Goal: Task Accomplishment & Management: Manage account settings

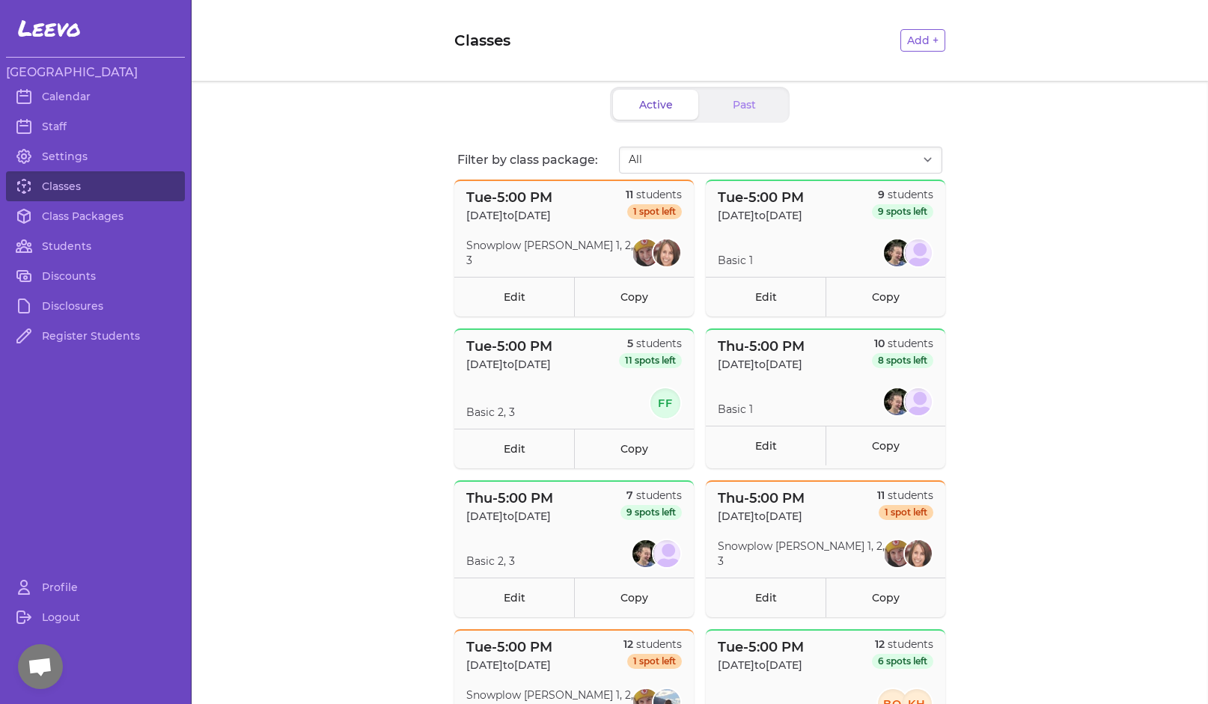
click at [312, 12] on header "Classes Add +" at bounding box center [700, 40] width 1016 height 81
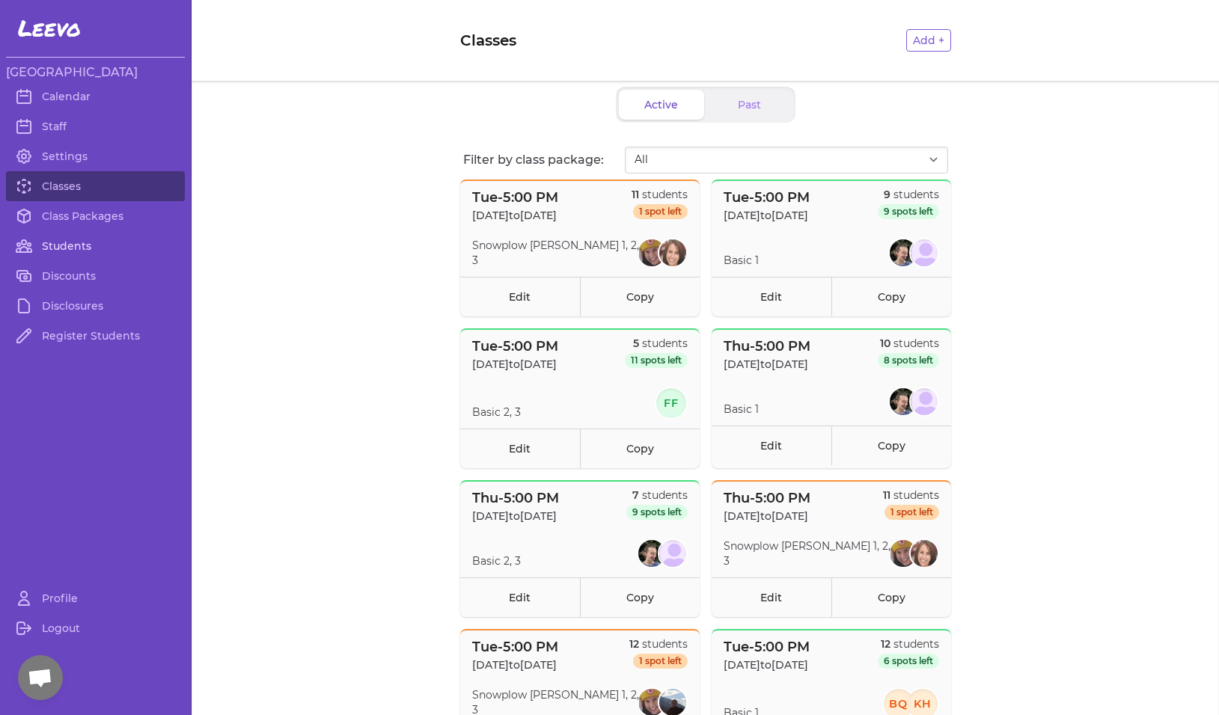
click at [58, 246] on link "Students" at bounding box center [95, 246] width 179 height 30
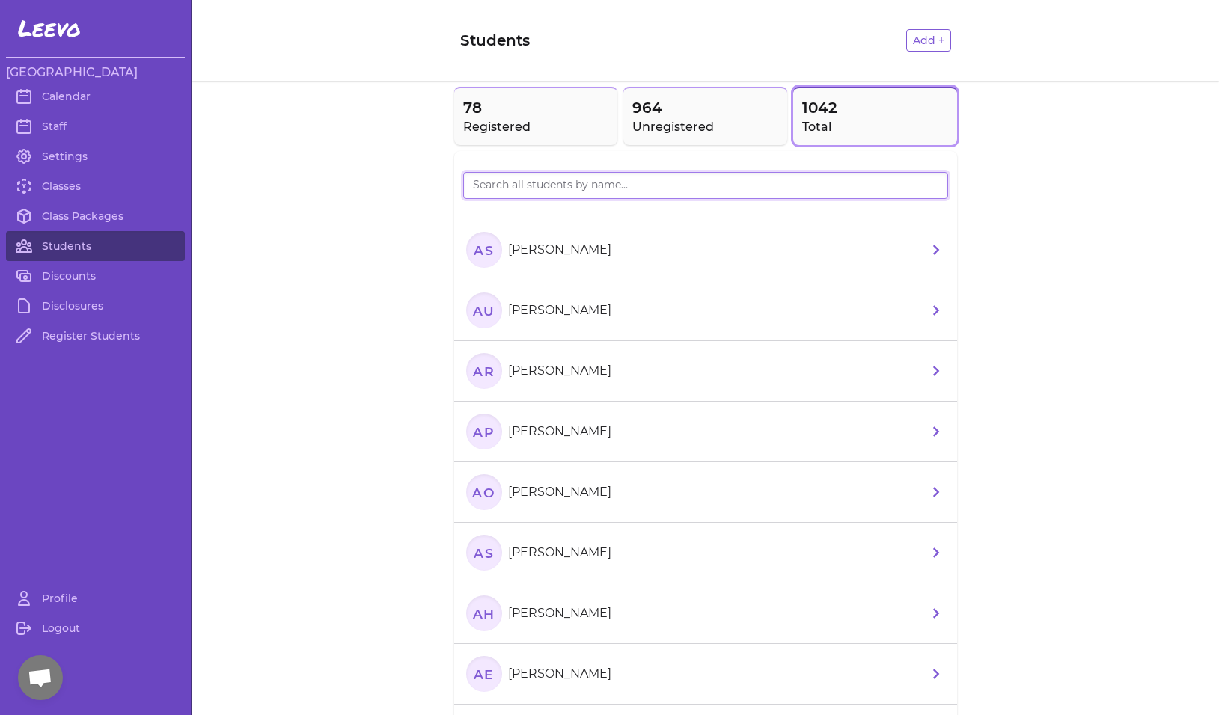
click at [666, 183] on input "search" at bounding box center [705, 185] width 485 height 27
type input "X"
type input "[PERSON_NAME]"
click at [501, 120] on h2 "Registered" at bounding box center [536, 127] width 146 height 18
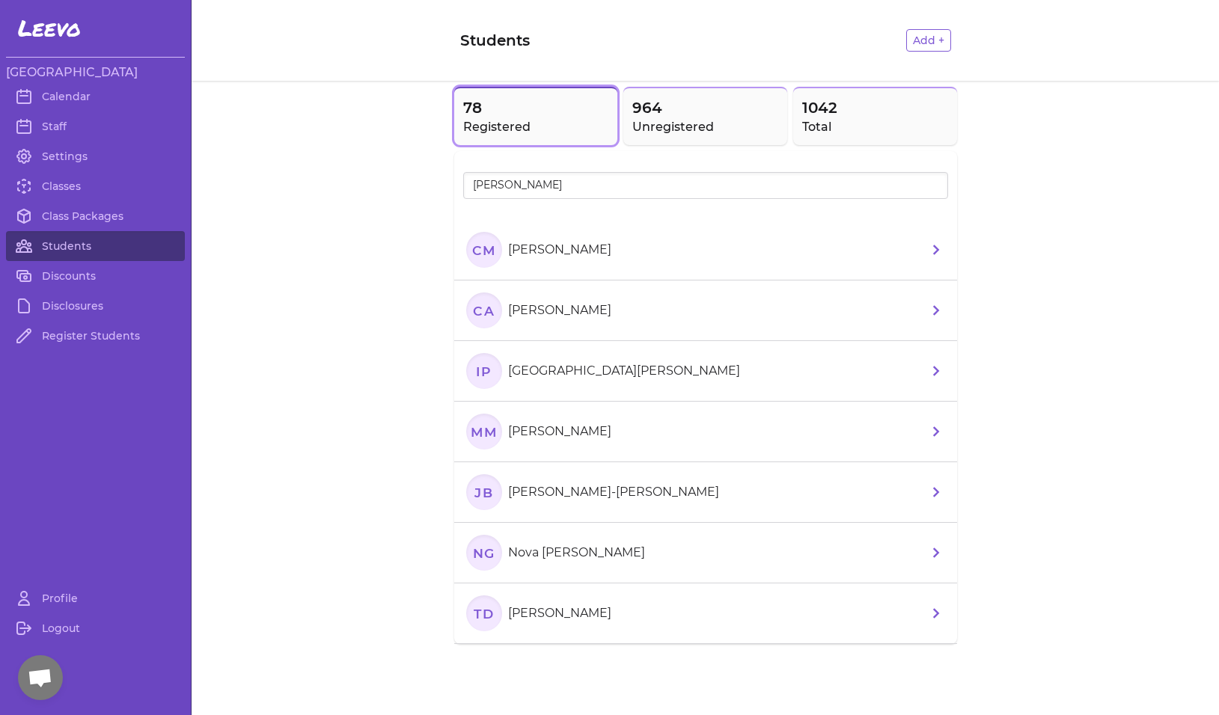
click at [484, 257] on text "CM" at bounding box center [483, 250] width 24 height 16
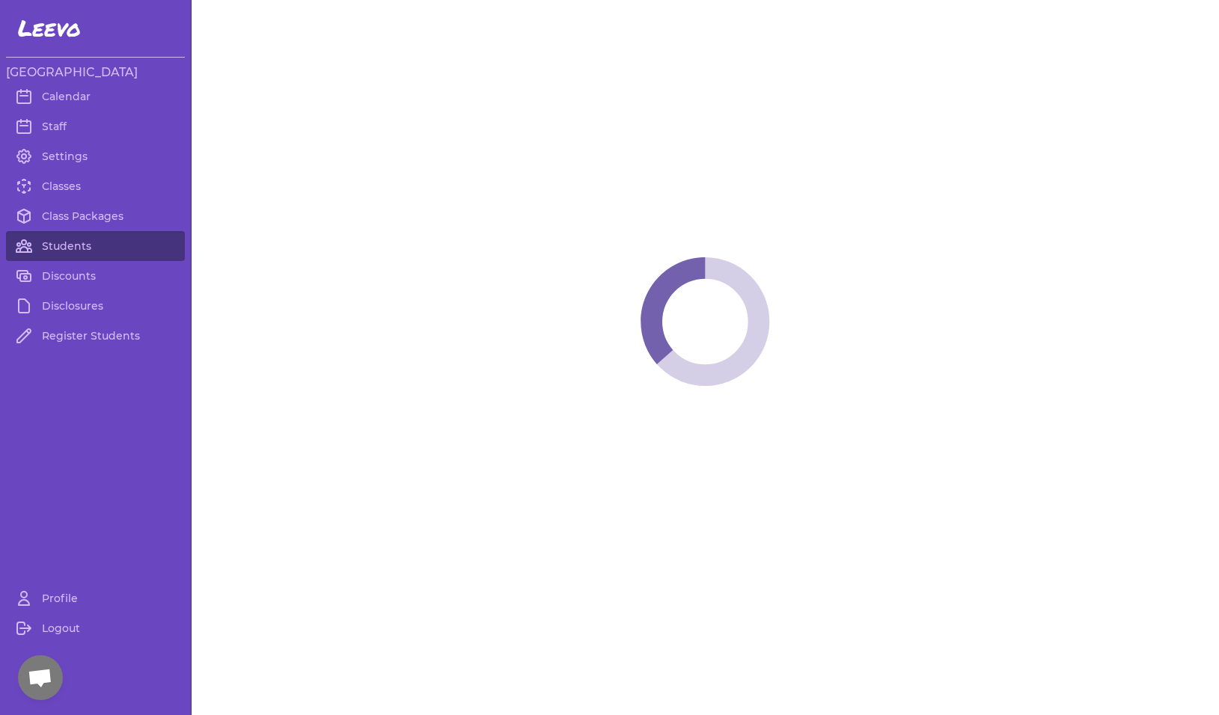
select select "MT"
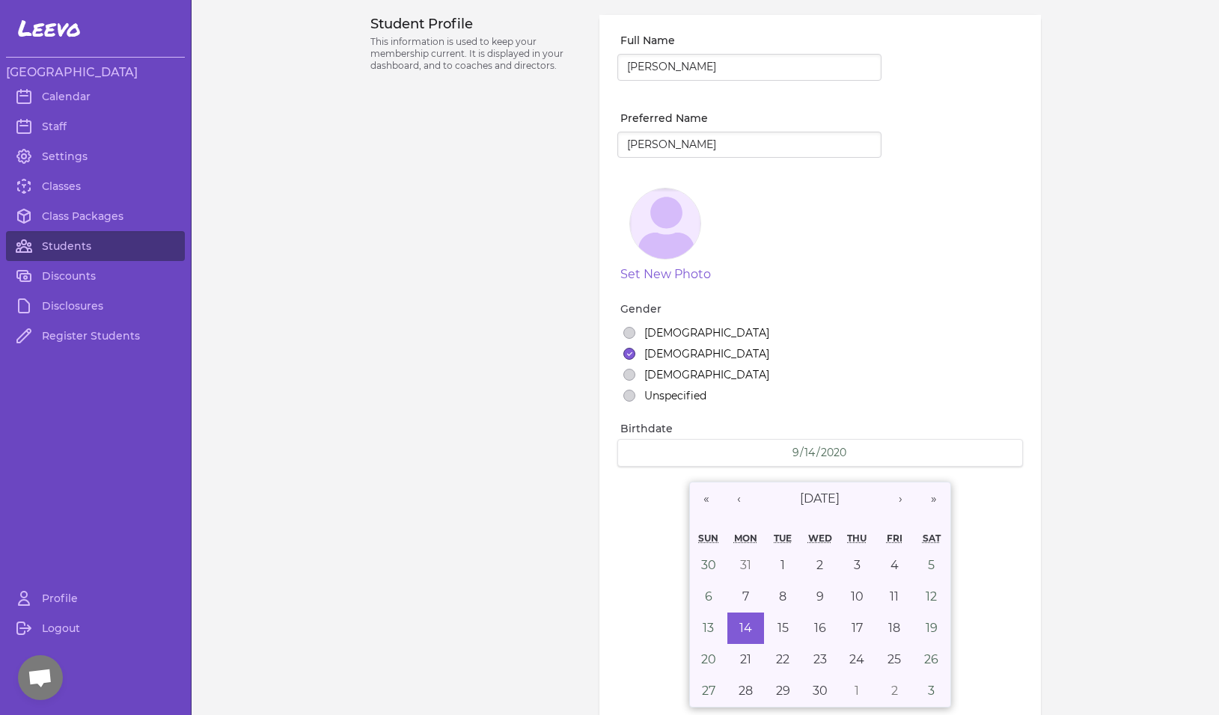
select select "1"
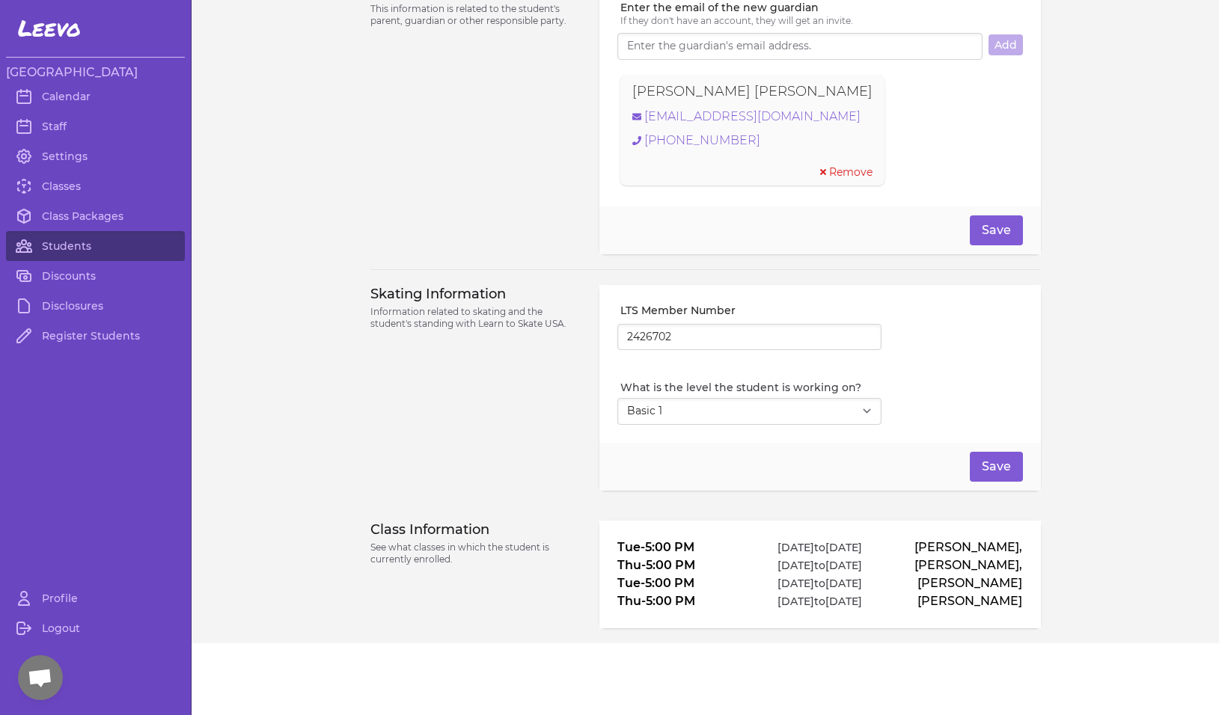
scroll to position [1079, 0]
click at [58, 186] on link "Classes" at bounding box center [95, 186] width 179 height 30
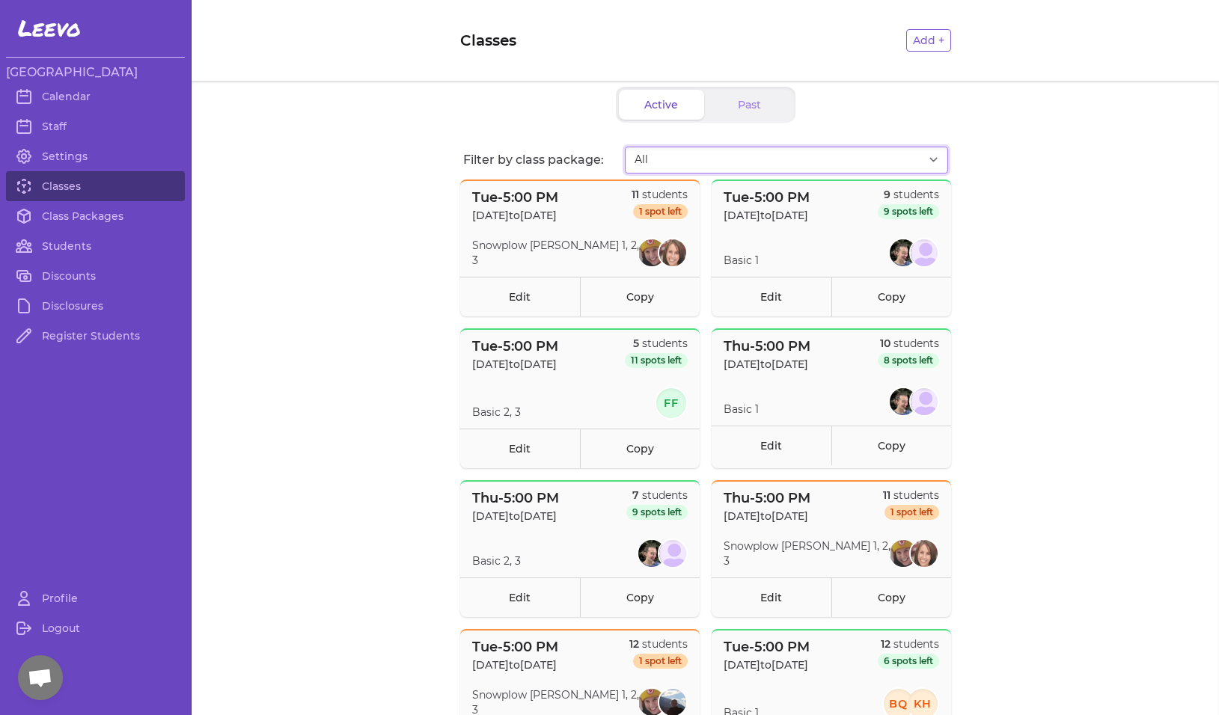
click at [804, 162] on select "All Fall Session 1 Tues 5pm ([DATE] - [DATE]) Fall Session 1 Thurs 5PM ([DATE]-…" at bounding box center [786, 160] width 323 height 27
select select "2808"
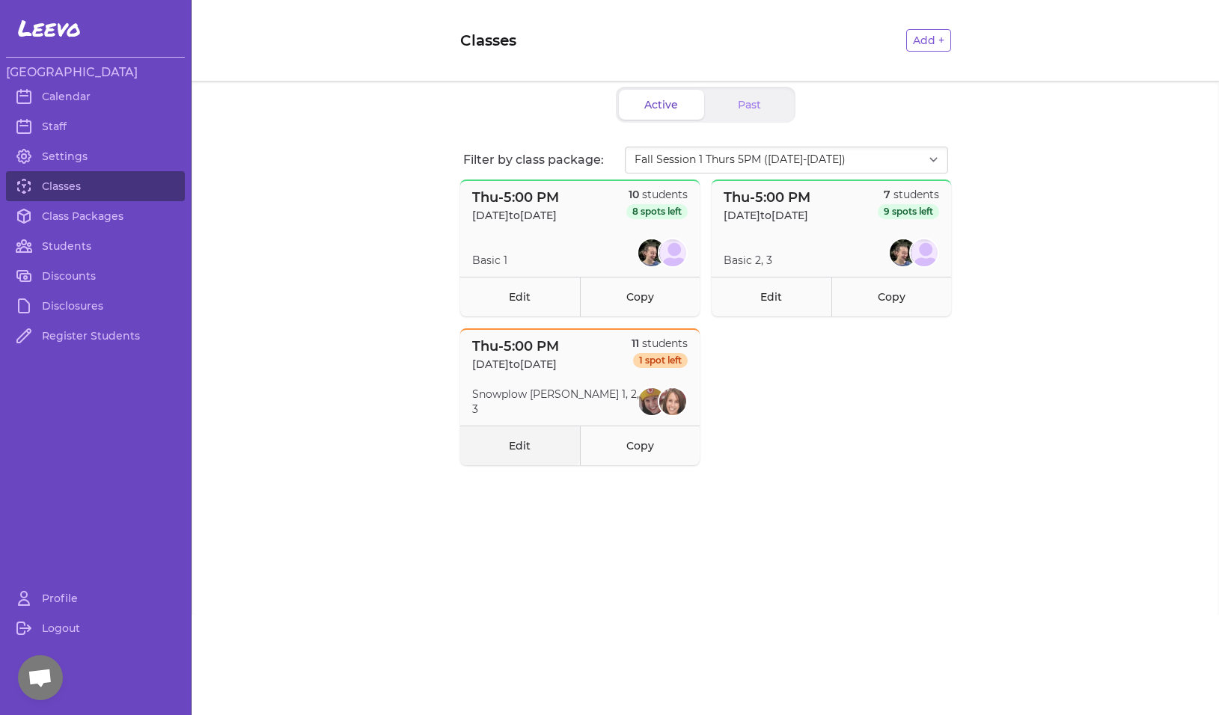
click at [508, 441] on link "Edit" at bounding box center [520, 446] width 120 height 40
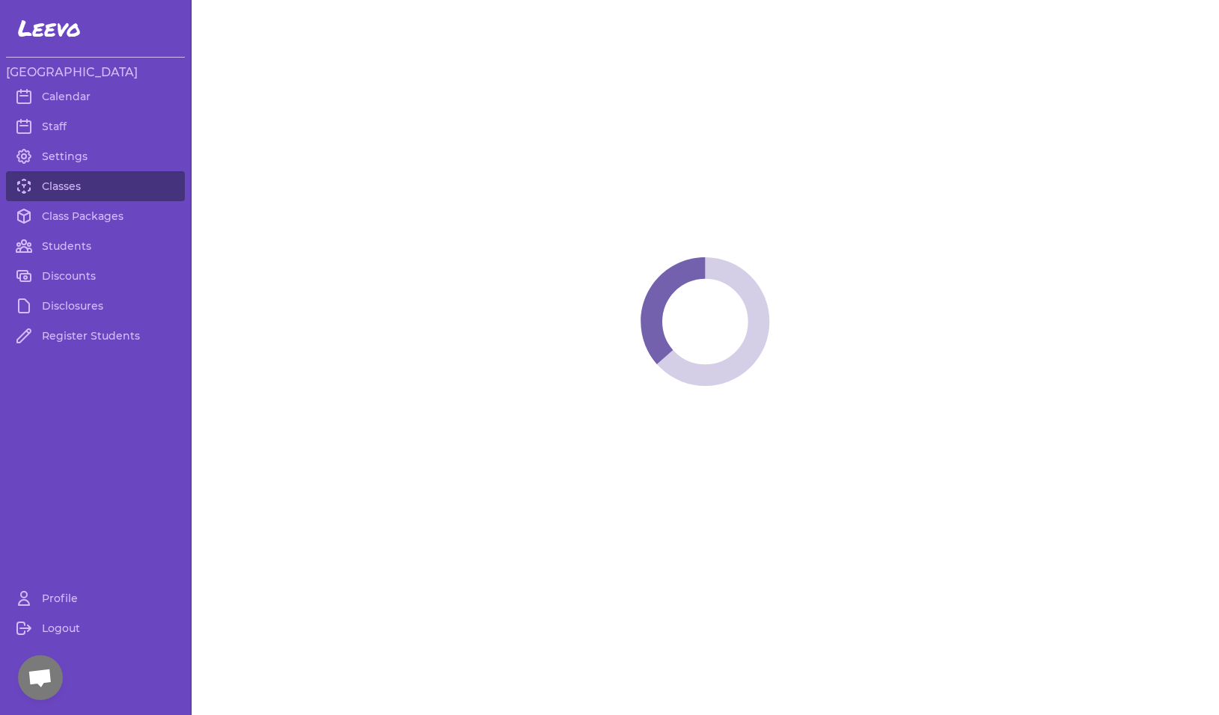
select select "4"
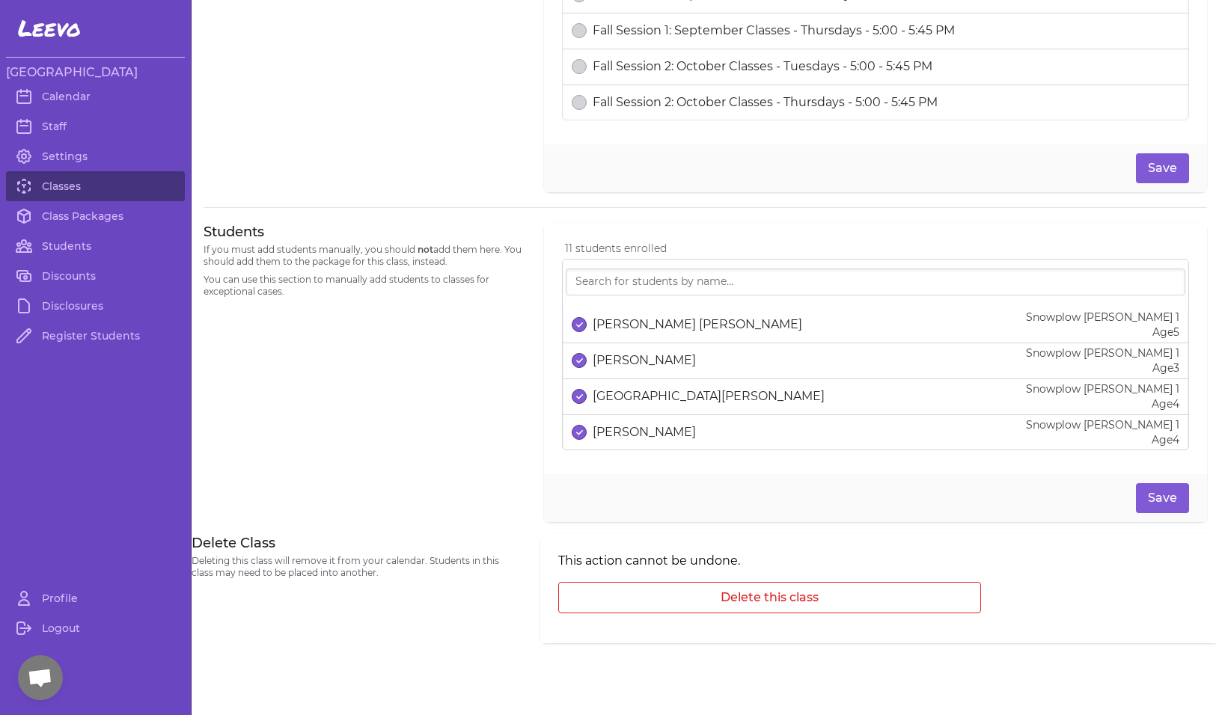
scroll to position [803, 0]
click at [703, 291] on input "search" at bounding box center [876, 282] width 620 height 27
type input "v"
type input "c"
type input "m"
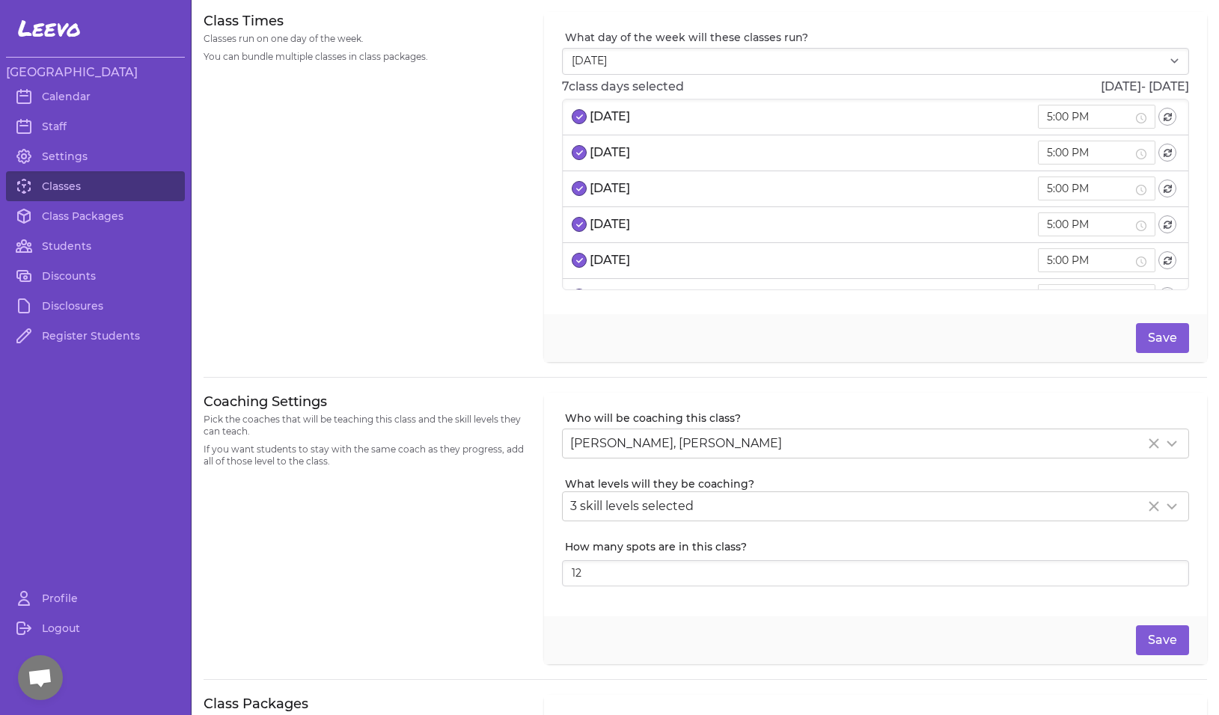
scroll to position [0, 0]
click at [57, 244] on link "Students" at bounding box center [95, 246] width 179 height 30
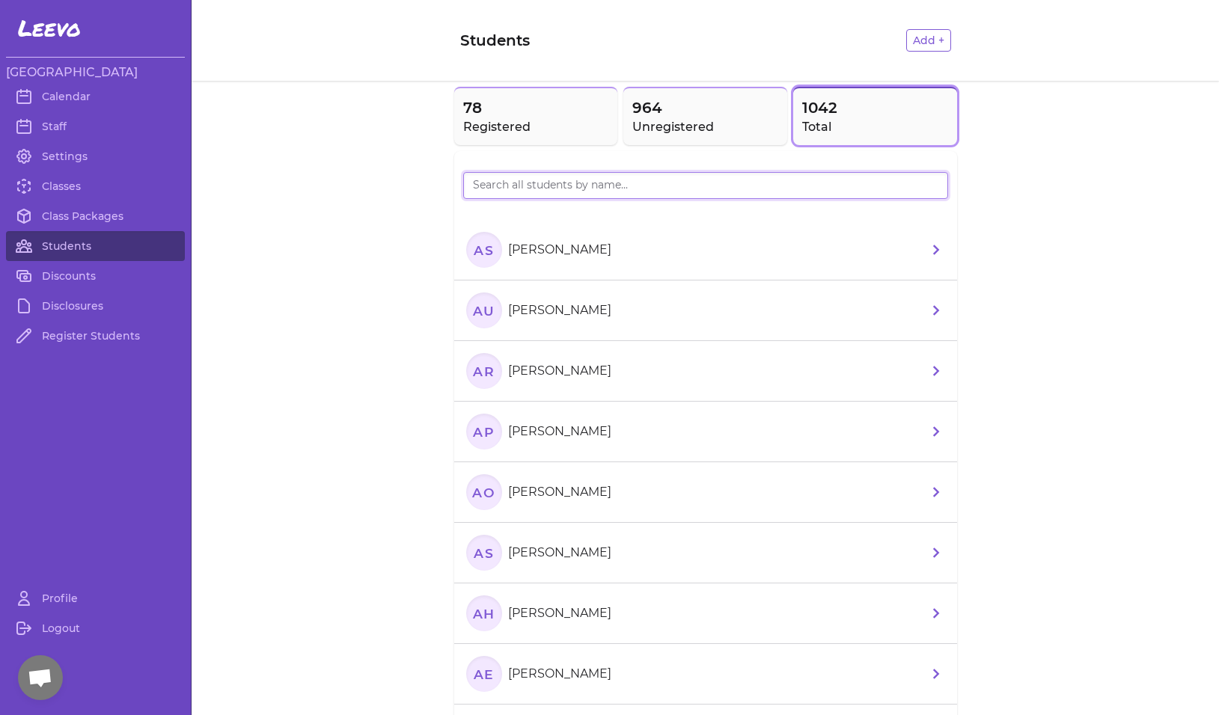
click at [514, 193] on input "search" at bounding box center [705, 185] width 485 height 27
type input "[PERSON_NAME]"
click at [476, 241] on icon "CM" at bounding box center [484, 250] width 36 height 36
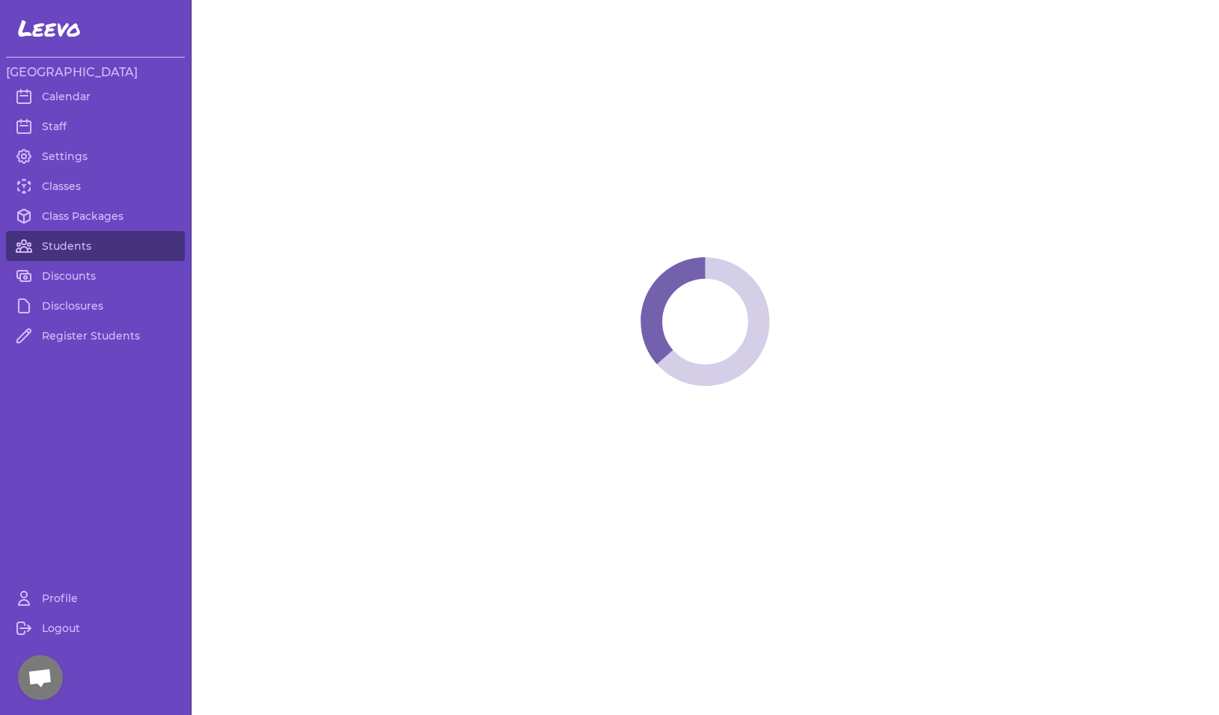
select select "MT"
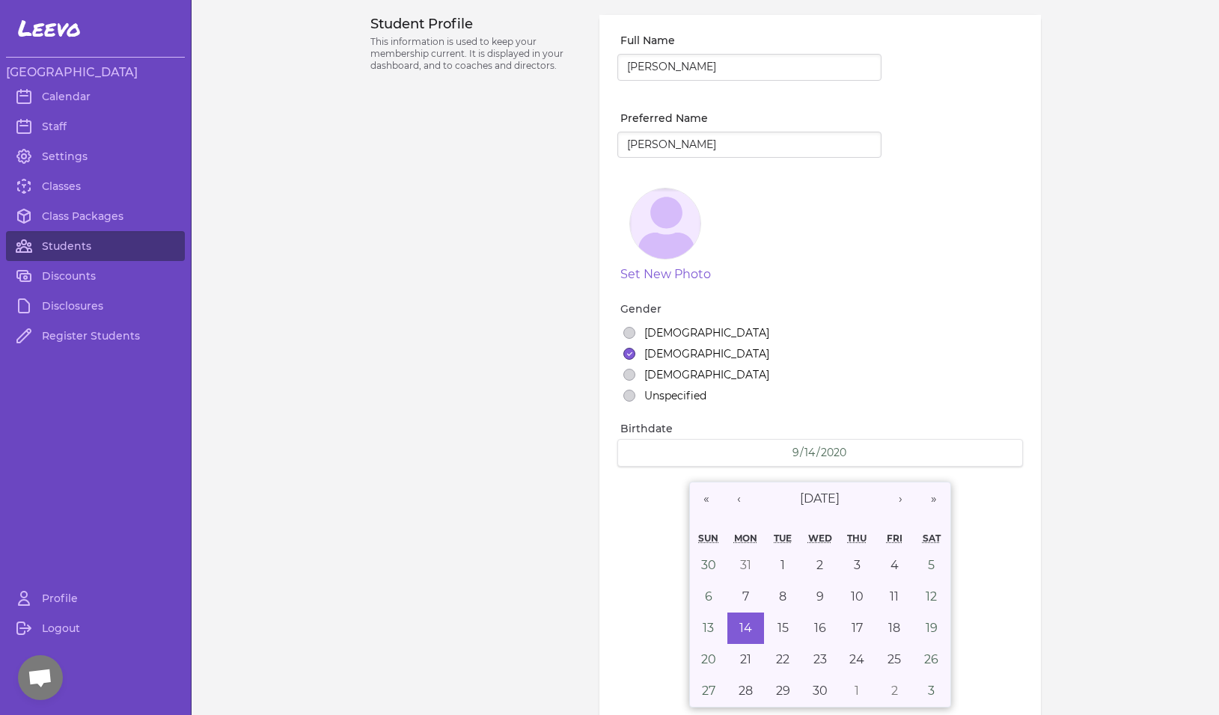
select select "1"
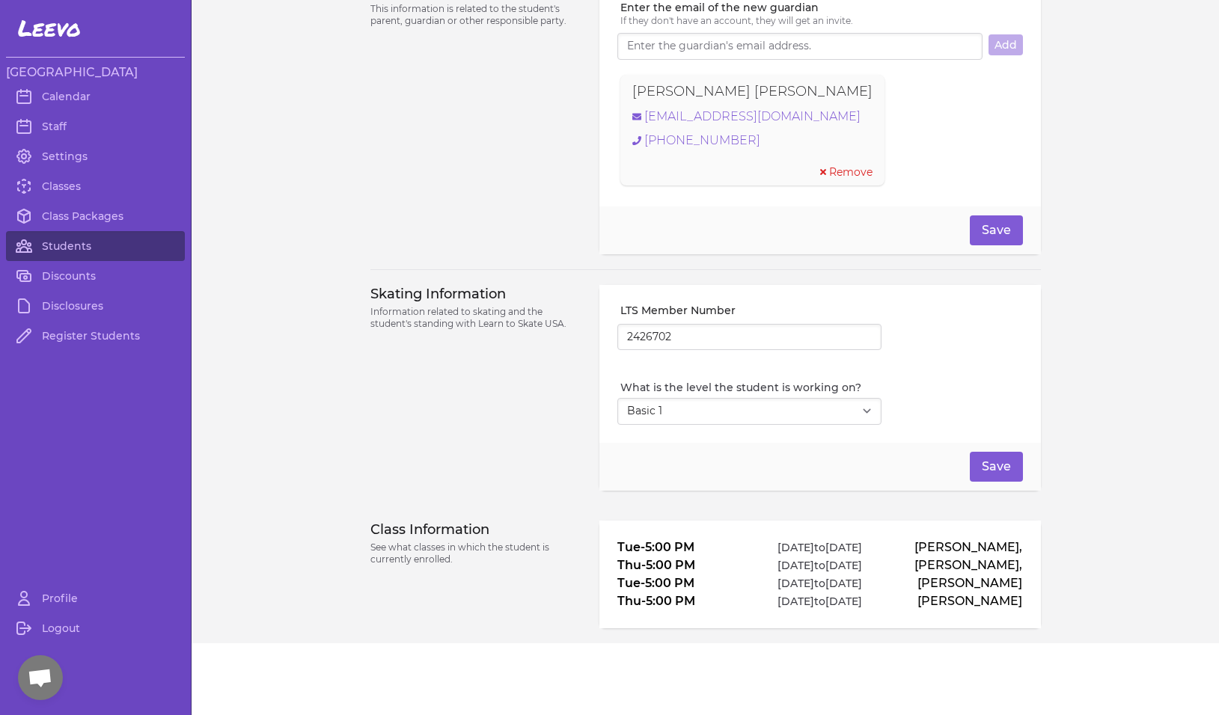
scroll to position [1079, 0]
click at [76, 186] on link "Classes" at bounding box center [95, 186] width 179 height 30
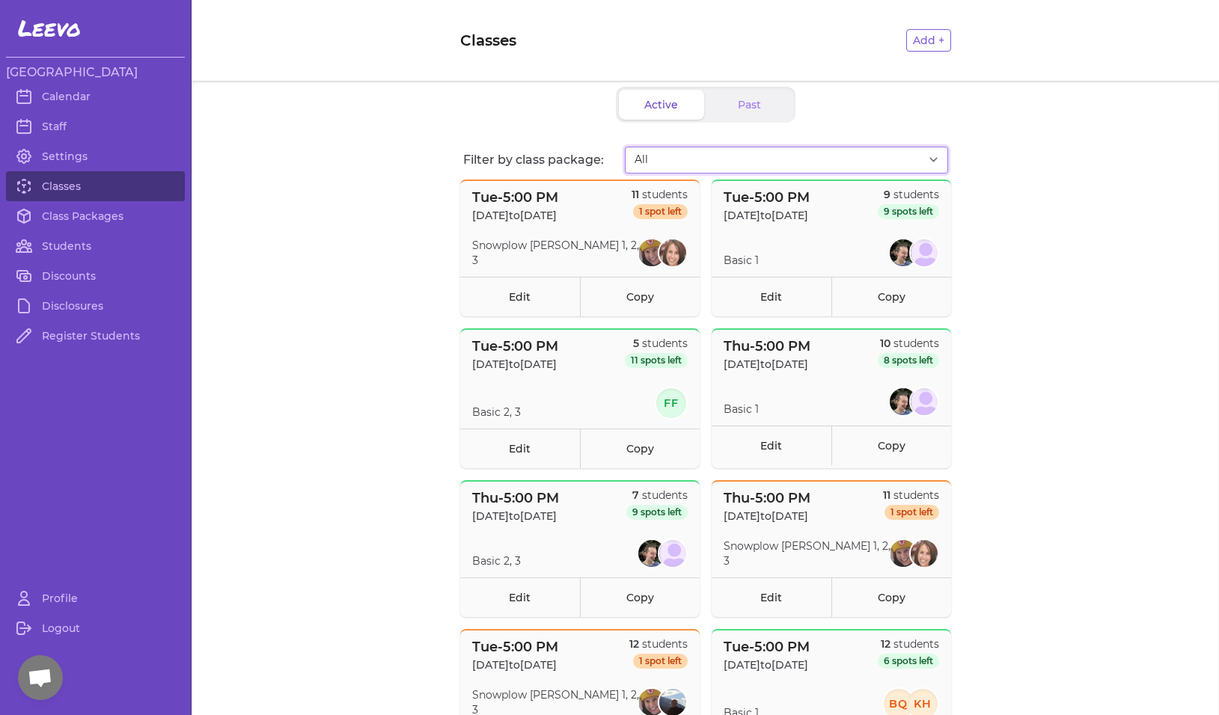
select select "2808"
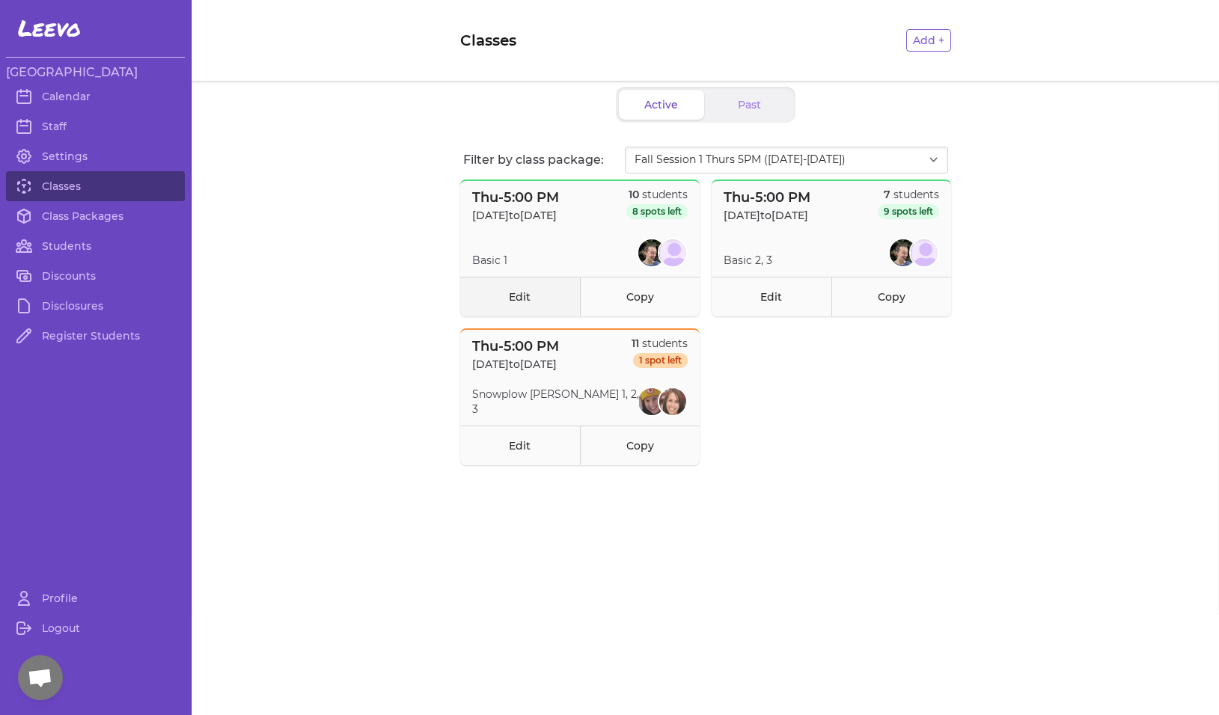
click at [526, 299] on link "Edit" at bounding box center [520, 297] width 120 height 40
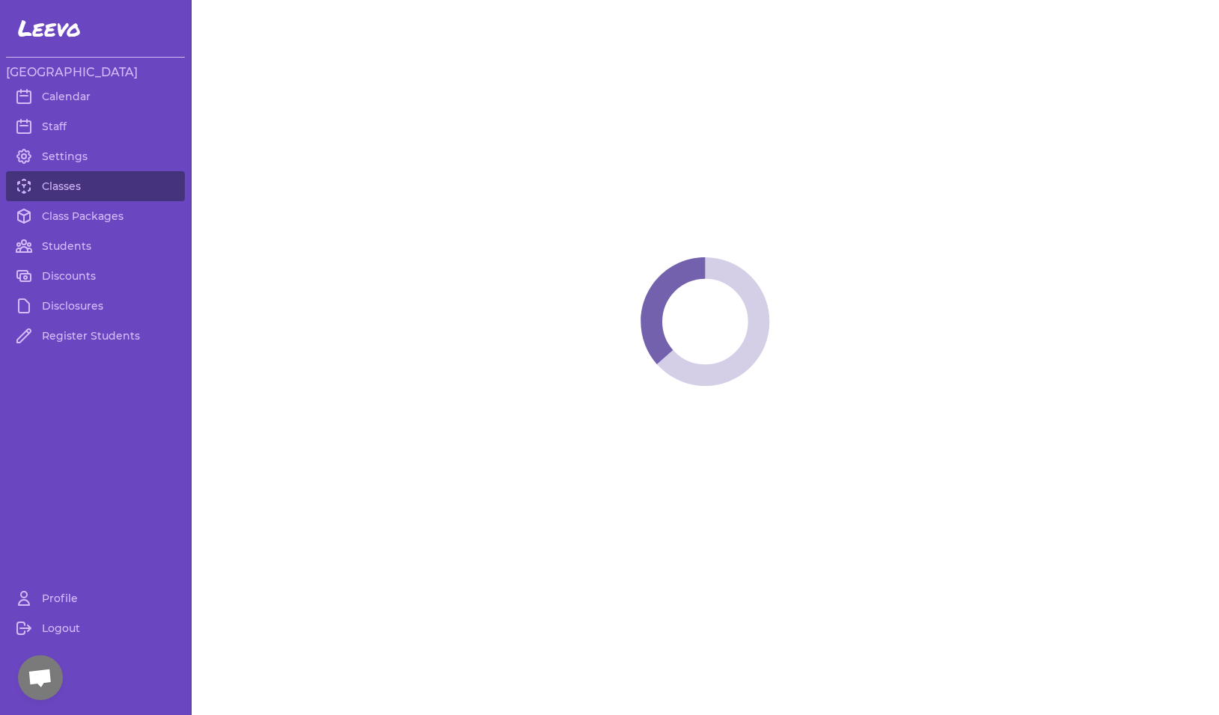
select select "4"
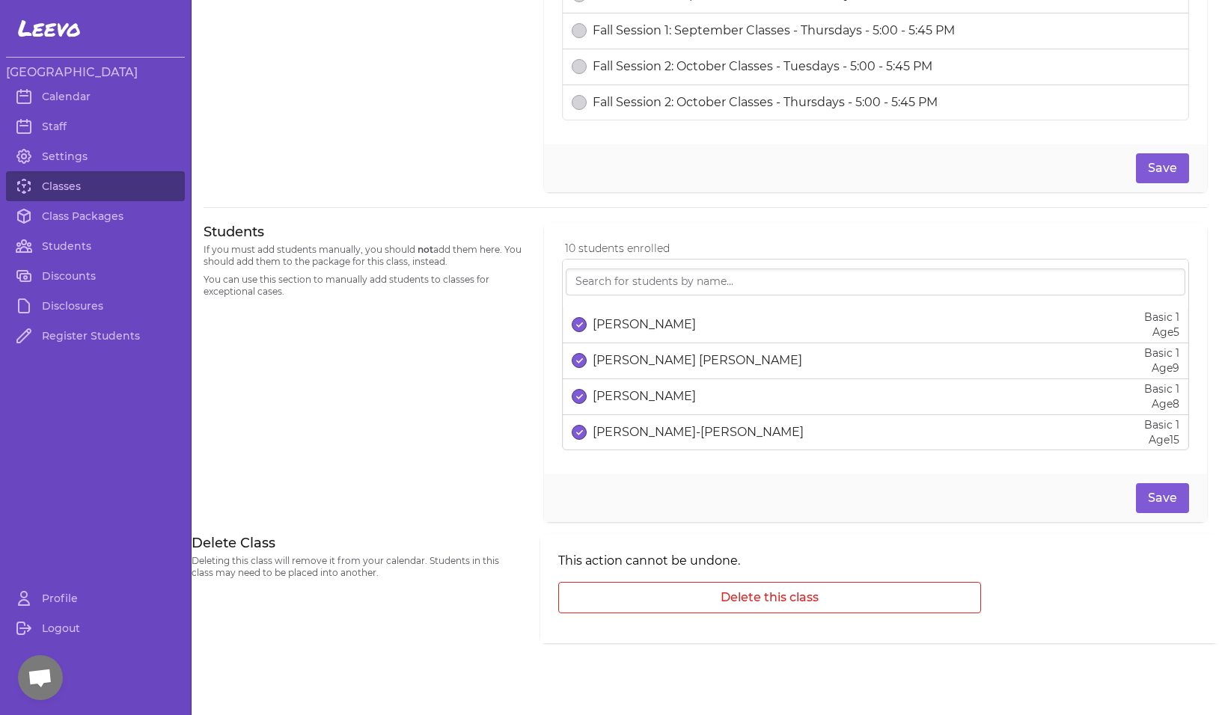
scroll to position [803, 0]
click at [576, 328] on icon "select date" at bounding box center [579, 325] width 7 height 6
click at [1143, 502] on button "Save" at bounding box center [1162, 498] width 53 height 30
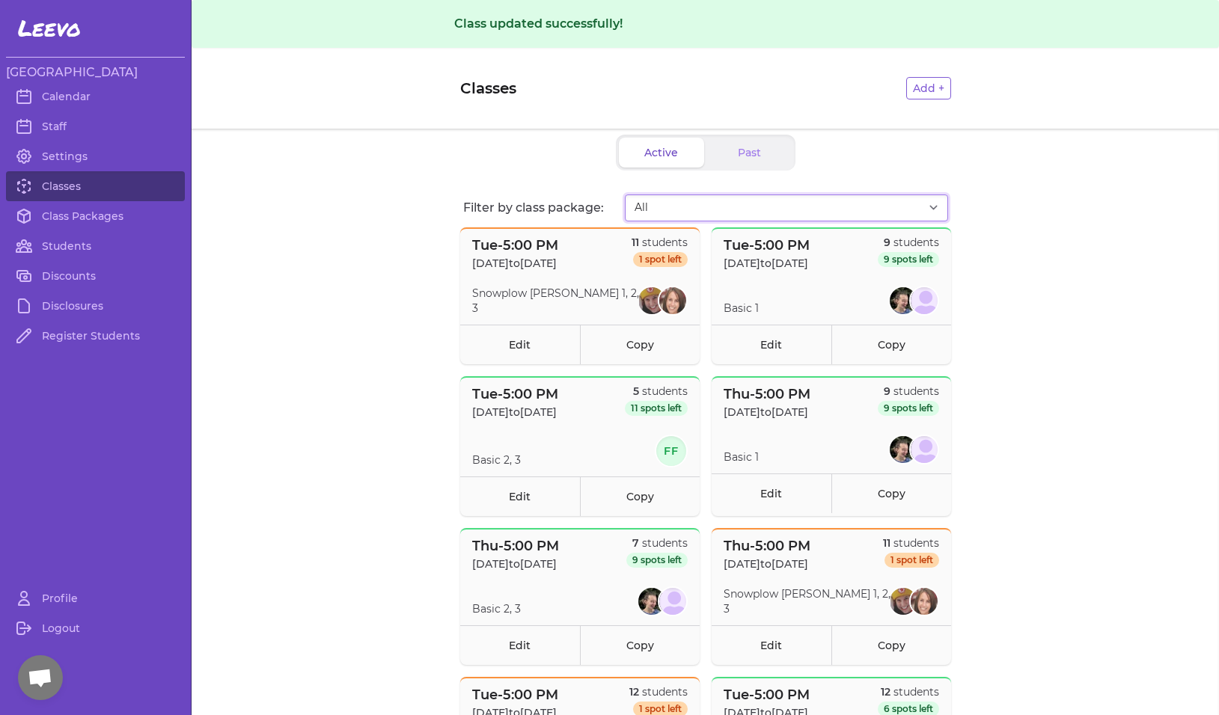
click at [692, 210] on select "All Fall Session 1 Tues 5pm ([DATE] - [DATE]) Fall Session 1 Thurs 5PM ([DATE]-…" at bounding box center [786, 208] width 323 height 27
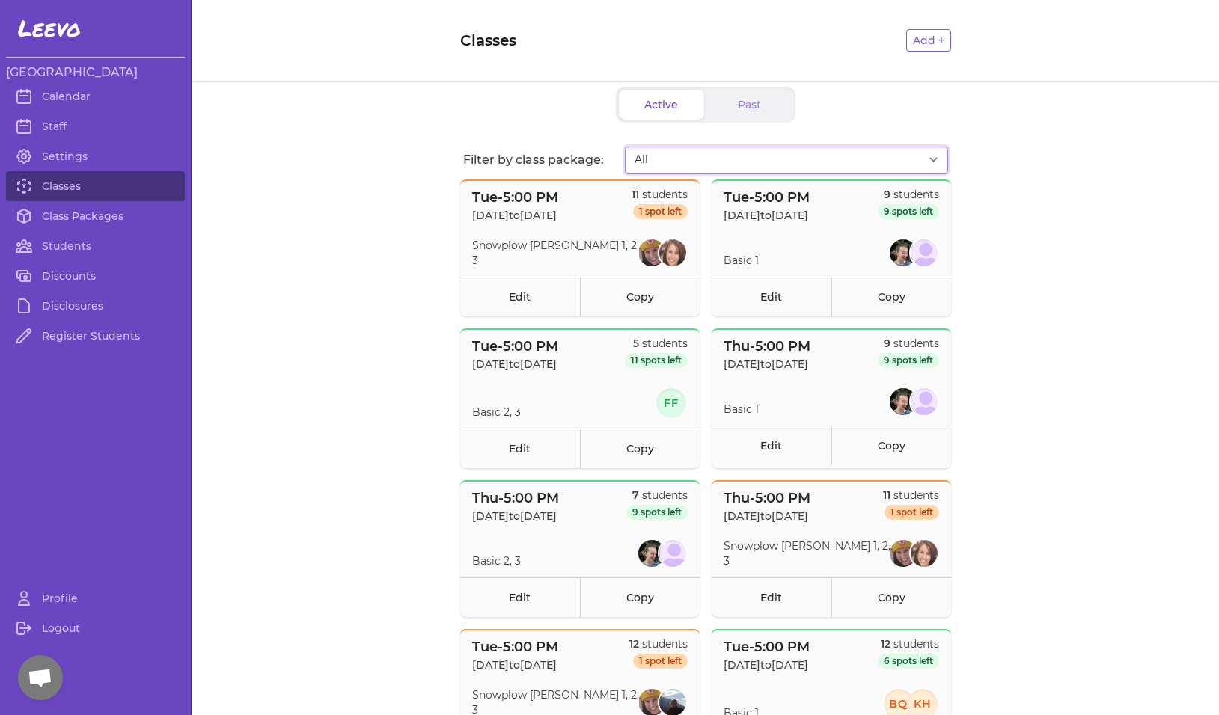
select select "2808"
